Goal: Task Accomplishment & Management: Manage account settings

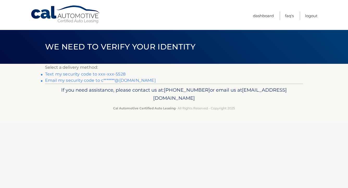
click at [115, 73] on link "Text my security code to xxx-xxx-5528" at bounding box center [85, 74] width 80 height 5
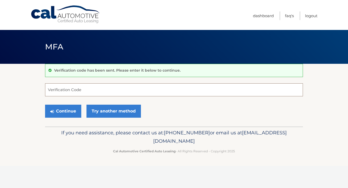
click at [62, 88] on input "Verification Code" at bounding box center [174, 89] width 258 height 13
type input "423335"
click at [59, 107] on button "Continue" at bounding box center [63, 111] width 36 height 13
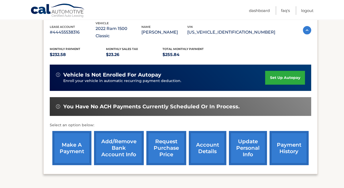
scroll to position [94, 0]
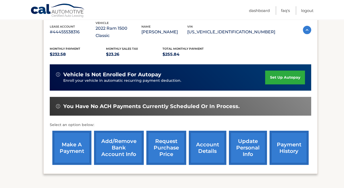
click at [210, 140] on link "account details" at bounding box center [207, 148] width 37 height 34
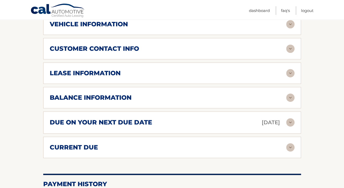
scroll to position [271, 0]
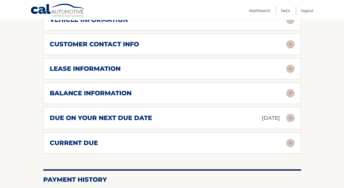
click at [291, 114] on img at bounding box center [290, 118] width 8 height 8
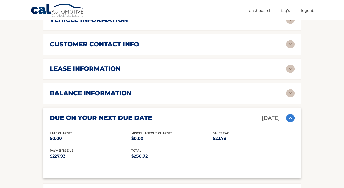
click at [291, 89] on img at bounding box center [290, 93] width 8 height 8
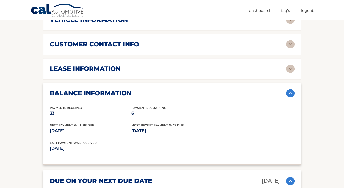
click at [290, 65] on img at bounding box center [290, 69] width 8 height 8
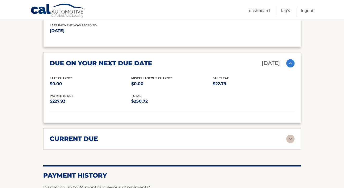
scroll to position [493, 0]
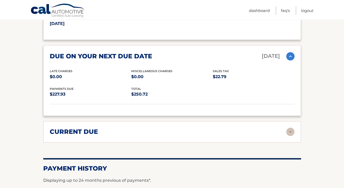
click at [289, 127] on img at bounding box center [290, 131] width 8 height 8
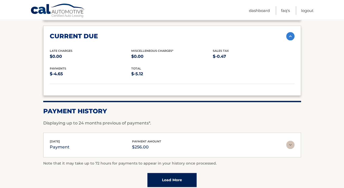
scroll to position [593, 0]
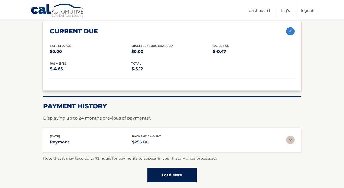
click at [289, 136] on img at bounding box center [290, 140] width 8 height 8
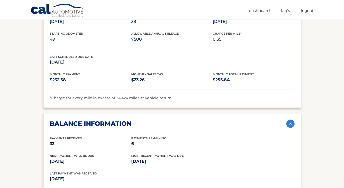
scroll to position [334, 0]
